Goal: Check status: Check status

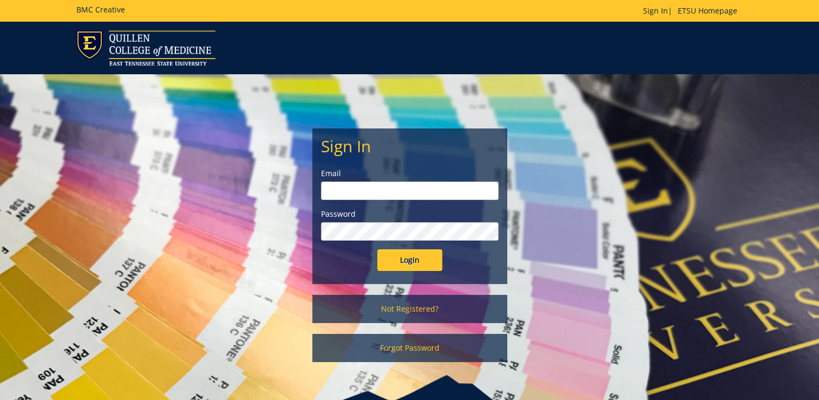
type input "[EMAIL_ADDRESS][DOMAIN_NAME]"
click at [413, 260] on input "Login" at bounding box center [410, 260] width 65 height 22
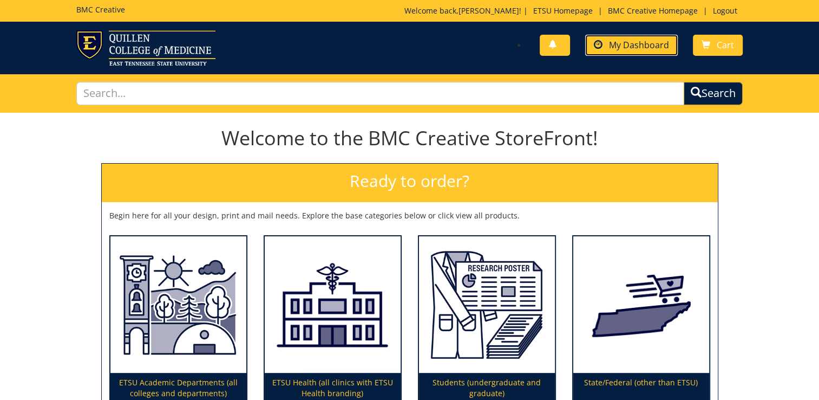
click at [623, 49] on span "My Dashboard" at bounding box center [639, 45] width 60 height 12
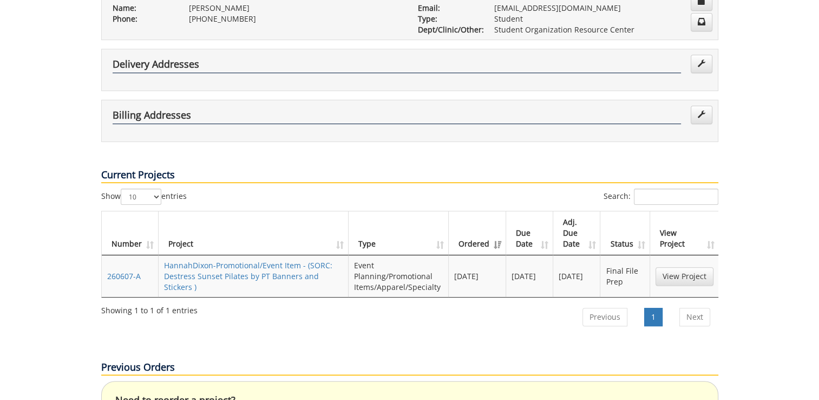
scroll to position [249, 0]
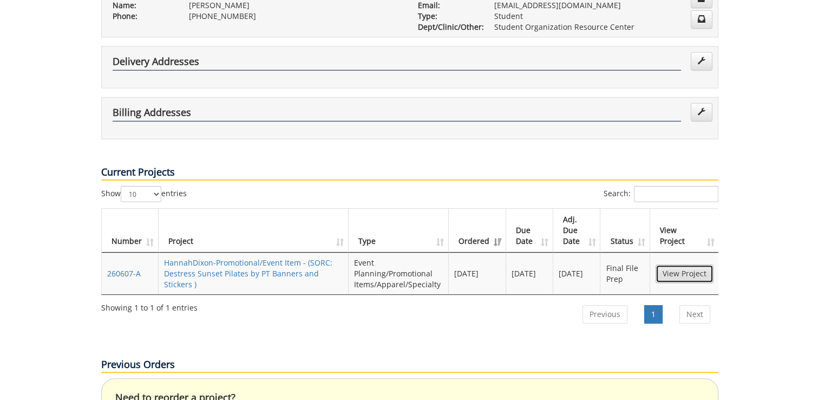
click at [687, 264] on link "View Project" at bounding box center [685, 273] width 58 height 18
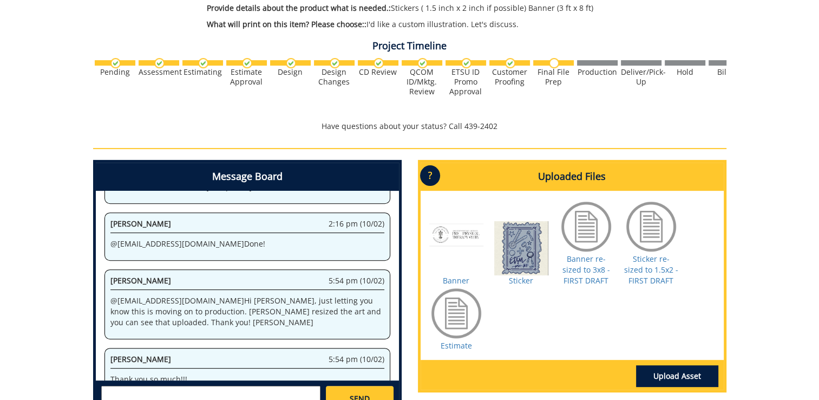
scroll to position [317, 0]
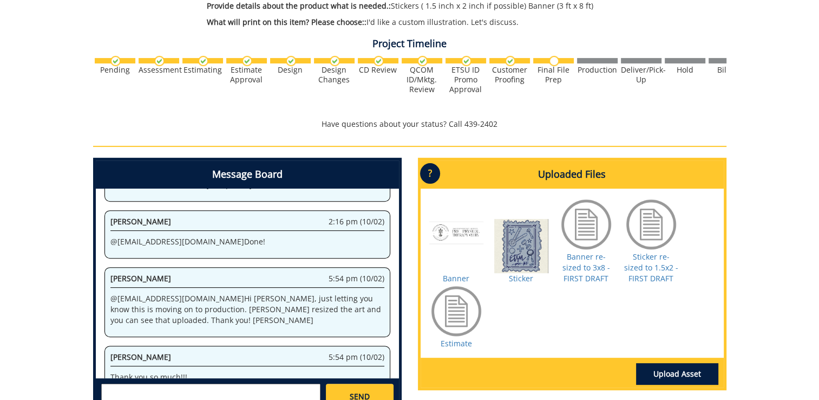
click at [457, 244] on div at bounding box center [457, 246] width 54 height 54
click at [453, 234] on div at bounding box center [457, 246] width 54 height 54
click at [458, 276] on link "Banner" at bounding box center [456, 278] width 27 height 10
click at [511, 244] on div at bounding box center [522, 246] width 54 height 54
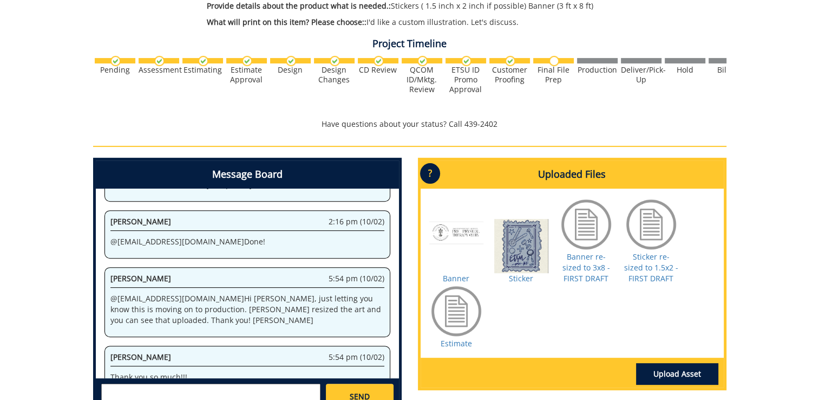
click at [511, 244] on div at bounding box center [522, 246] width 54 height 54
click at [526, 276] on link "Sticker" at bounding box center [521, 278] width 24 height 10
